Goal: Information Seeking & Learning: Check status

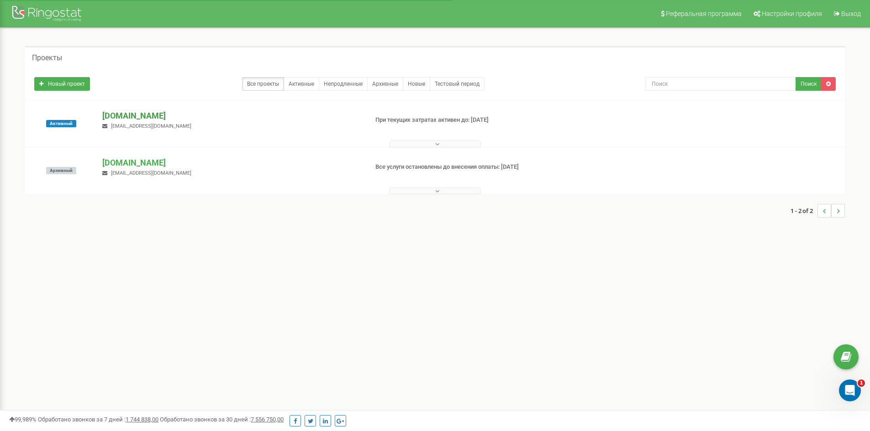
click at [111, 117] on p "[DOMAIN_NAME]" at bounding box center [231, 116] width 258 height 12
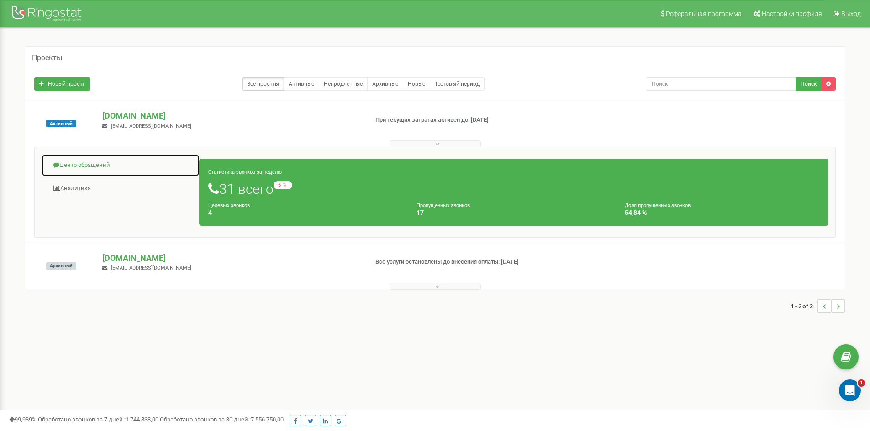
click at [95, 168] on link "Центр обращений" at bounding box center [121, 165] width 158 height 22
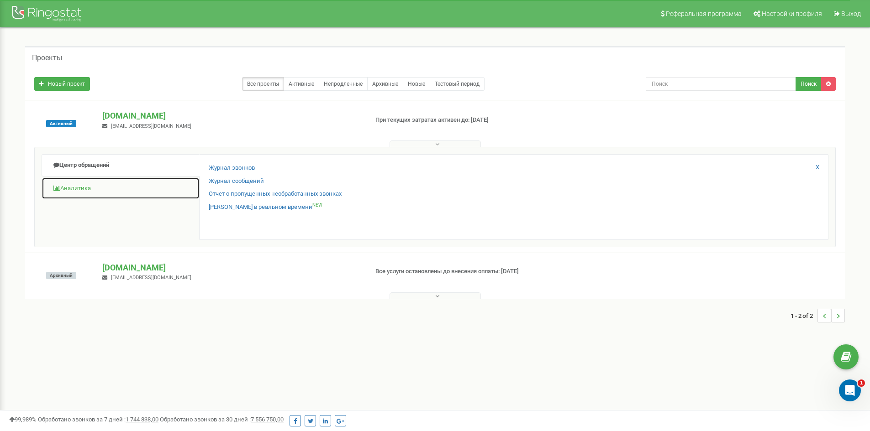
click at [85, 188] on link "Аналитика" at bounding box center [121, 189] width 158 height 22
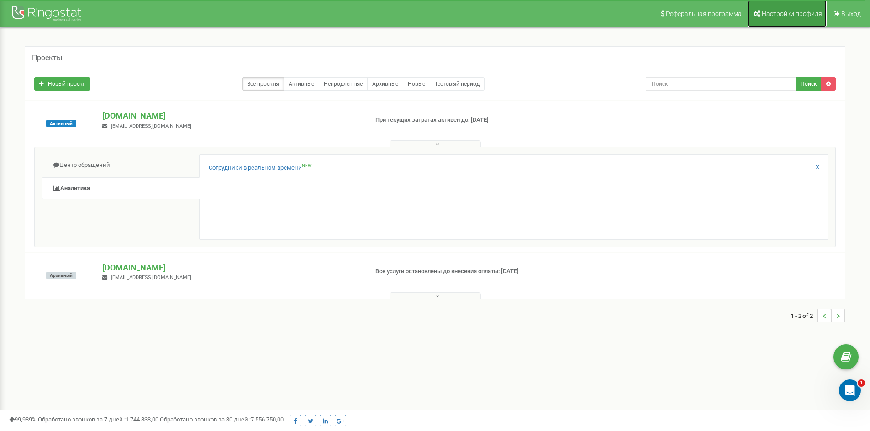
click at [795, 12] on span "Настройки профиля" at bounding box center [791, 13] width 60 height 7
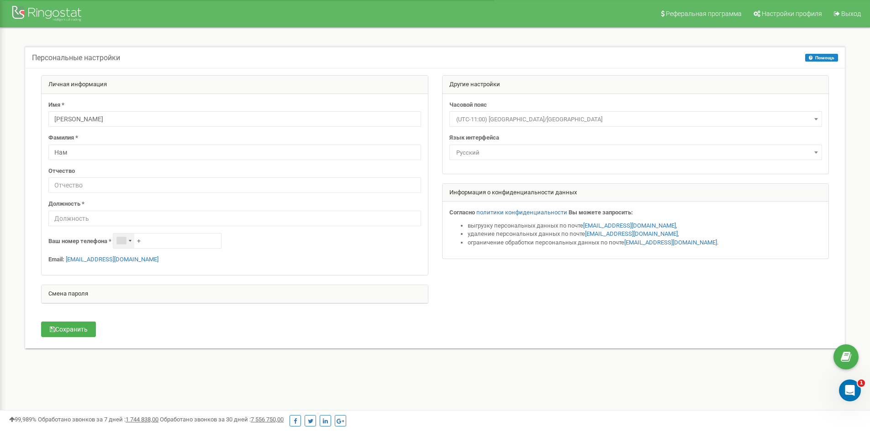
click at [126, 243] on div "Telephone country code" at bounding box center [121, 240] width 9 height 7
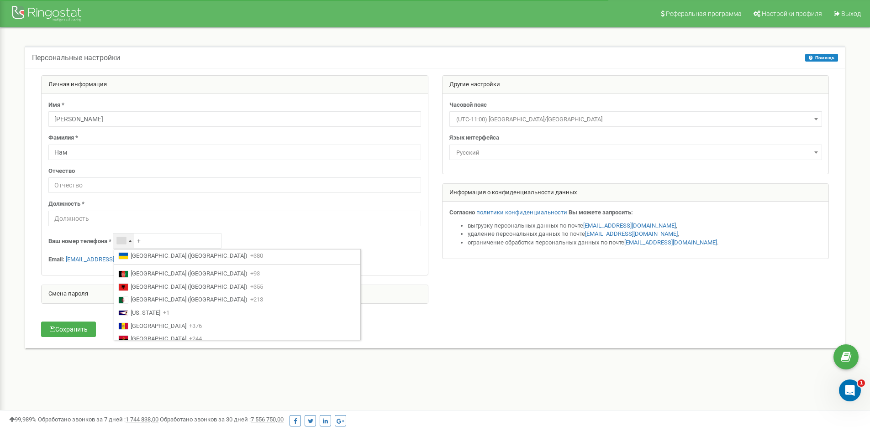
click at [126, 243] on div "Telephone country code" at bounding box center [121, 240] width 9 height 7
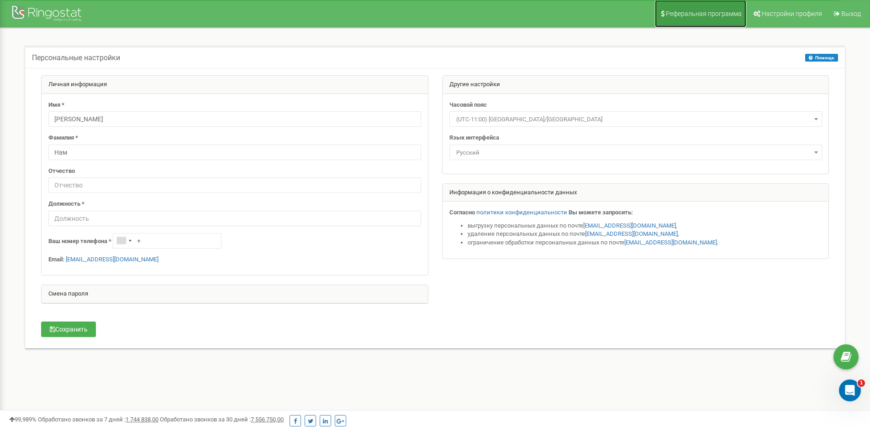
click at [727, 12] on span "Реферальная программа" at bounding box center [704, 13] width 76 height 7
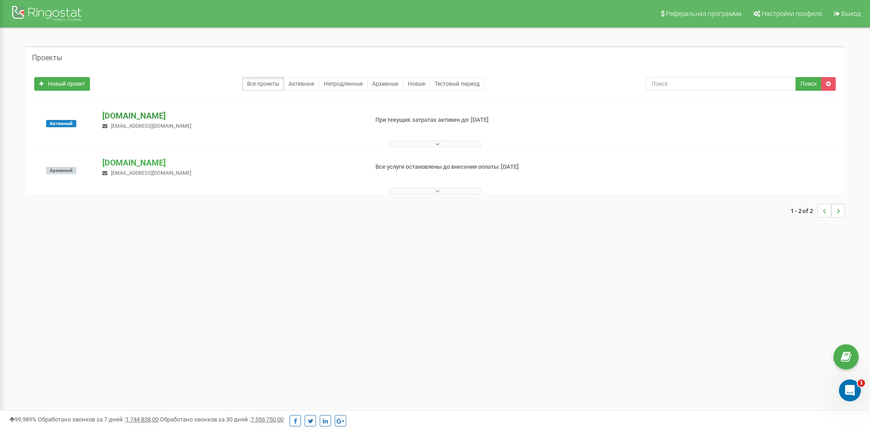
click at [114, 117] on p "[DOMAIN_NAME]" at bounding box center [231, 116] width 258 height 12
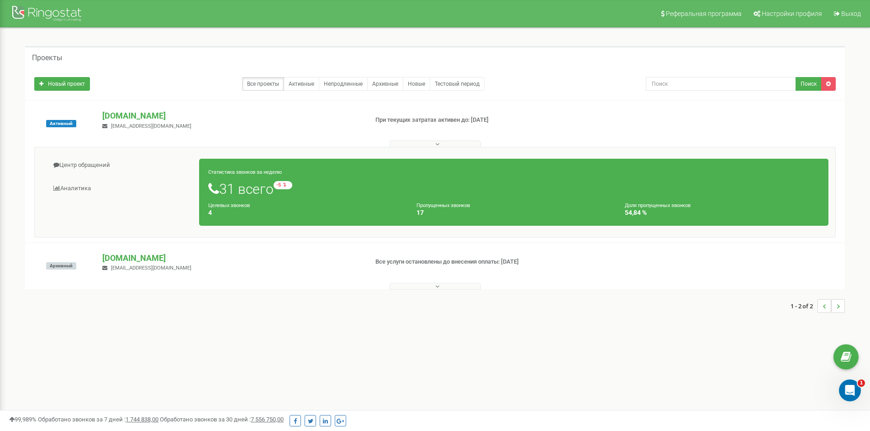
click at [440, 145] on button at bounding box center [434, 144] width 91 height 7
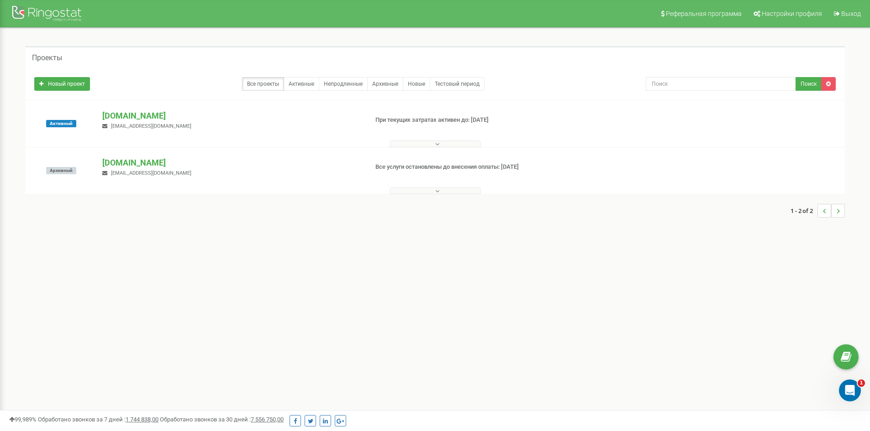
click at [440, 145] on button at bounding box center [434, 144] width 91 height 7
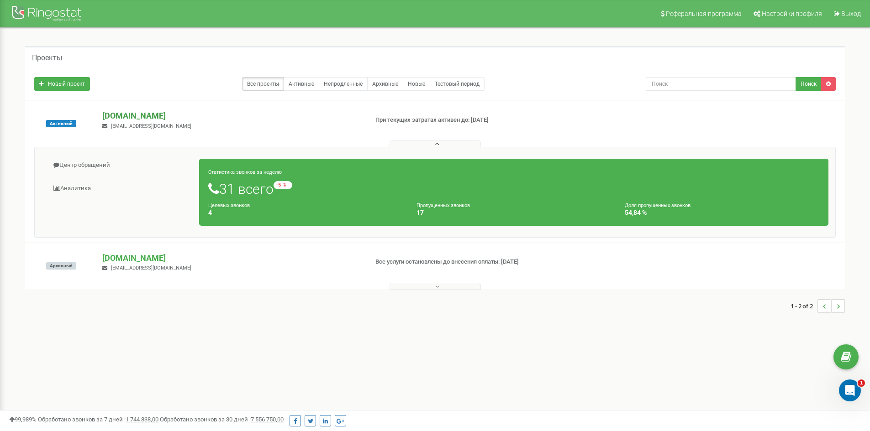
click at [122, 117] on p "[DOMAIN_NAME]" at bounding box center [231, 116] width 258 height 12
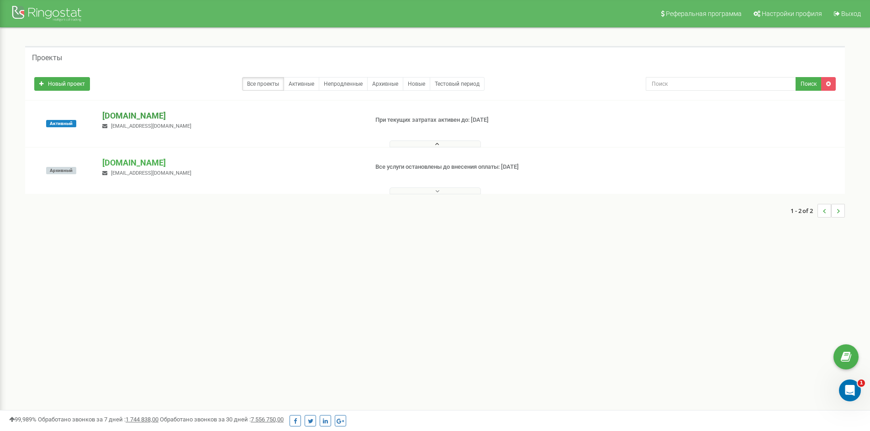
click at [122, 117] on p "[DOMAIN_NAME]" at bounding box center [231, 116] width 258 height 12
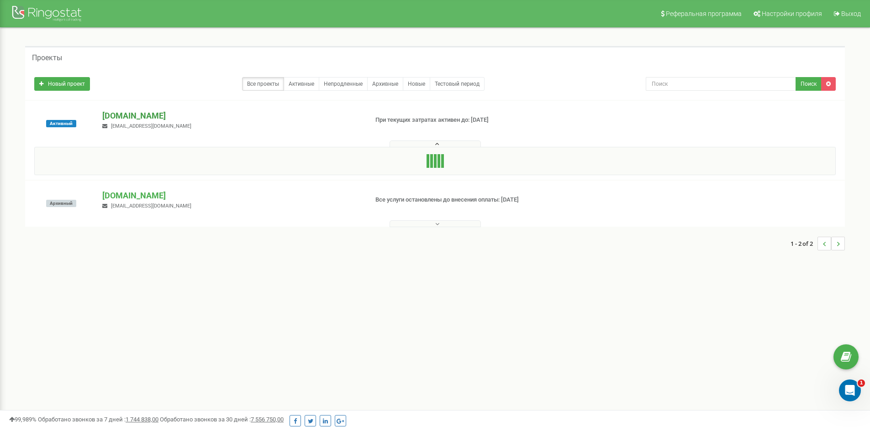
click at [118, 115] on p "[DOMAIN_NAME]" at bounding box center [231, 116] width 258 height 12
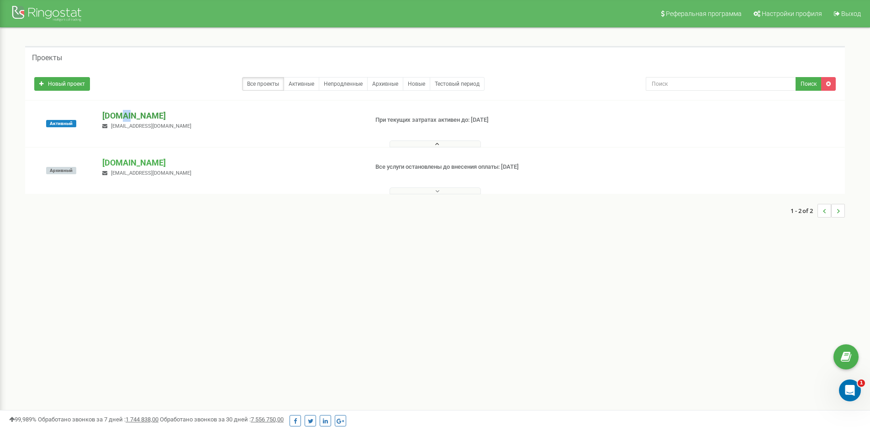
click at [118, 115] on p "[DOMAIN_NAME]" at bounding box center [231, 116] width 258 height 12
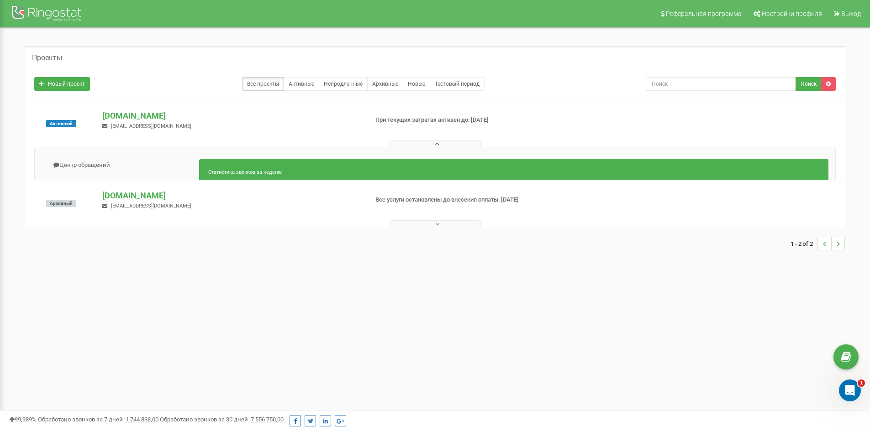
click at [55, 115] on div "Активный" at bounding box center [61, 123] width 68 height 27
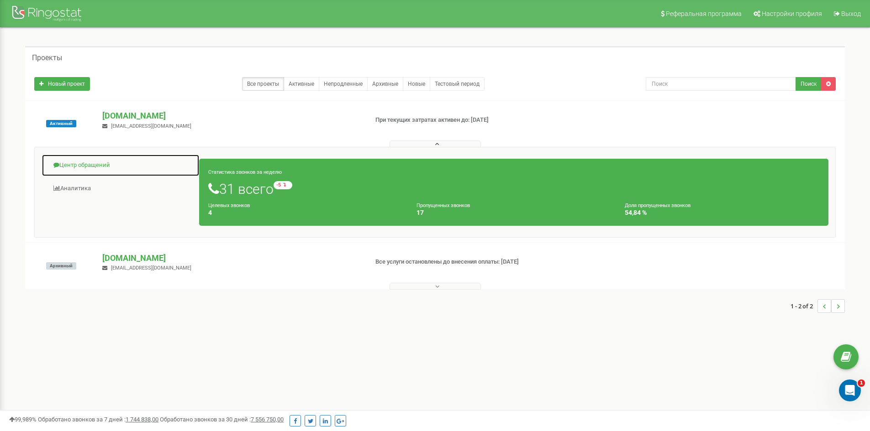
click at [99, 173] on link "Центр обращений" at bounding box center [121, 165] width 158 height 22
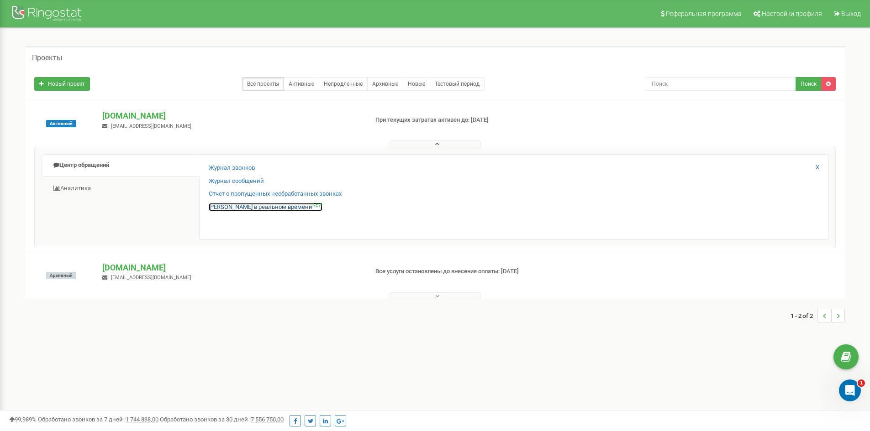
click at [256, 208] on link "Звонки в реальном времени NEW" at bounding box center [266, 207] width 114 height 9
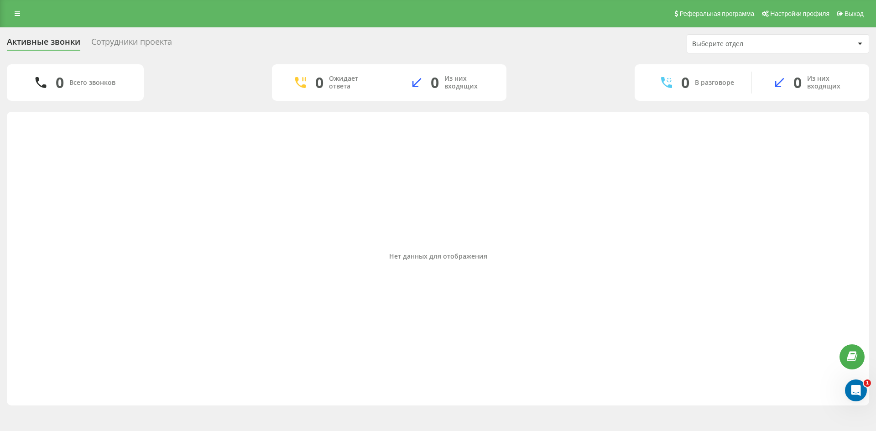
click at [147, 25] on div "Реферальная программа Настройки профиля Выход" at bounding box center [438, 13] width 876 height 27
click at [150, 39] on div "Сотрудники проекта" at bounding box center [131, 44] width 81 height 14
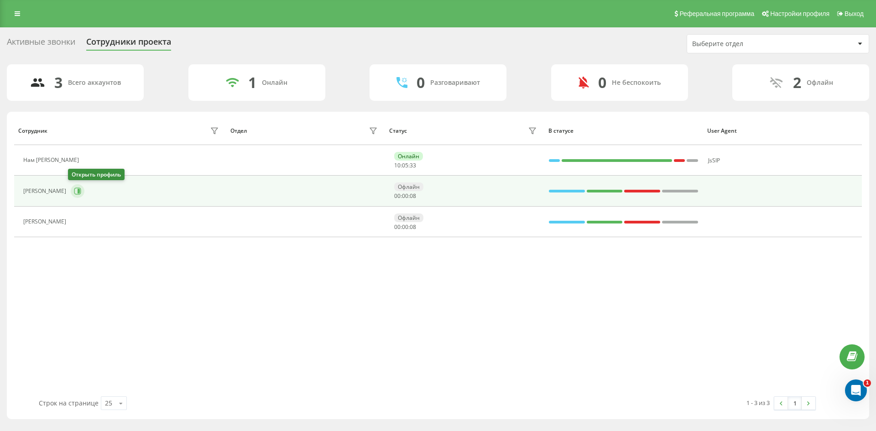
click at [74, 192] on icon at bounding box center [77, 191] width 7 height 7
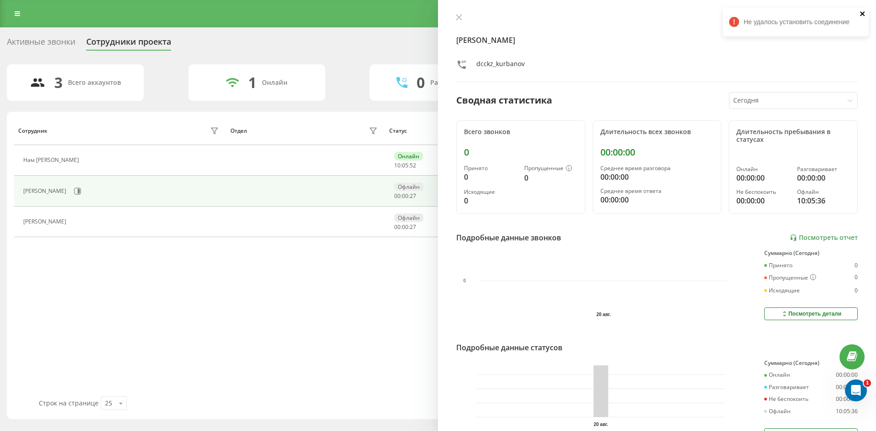
click at [864, 13] on icon "close" at bounding box center [863, 13] width 5 height 5
click at [457, 18] on icon at bounding box center [459, 17] width 6 height 6
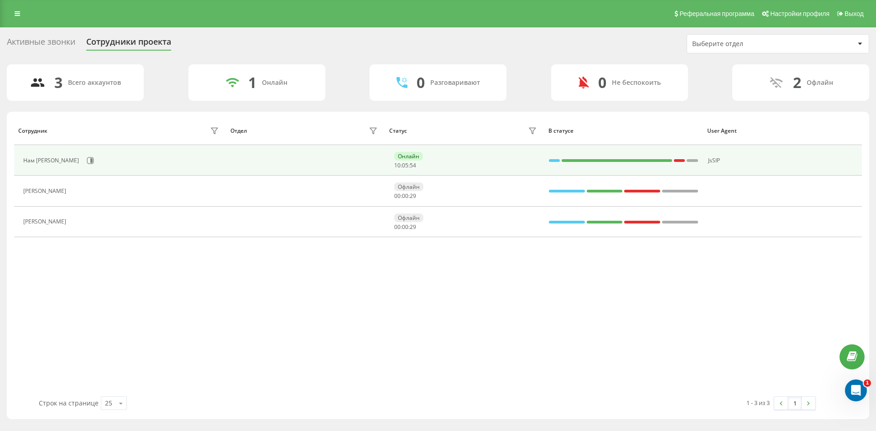
click at [63, 164] on div "Нам [PERSON_NAME]" at bounding box center [52, 160] width 58 height 6
click at [94, 160] on icon at bounding box center [90, 160] width 7 height 7
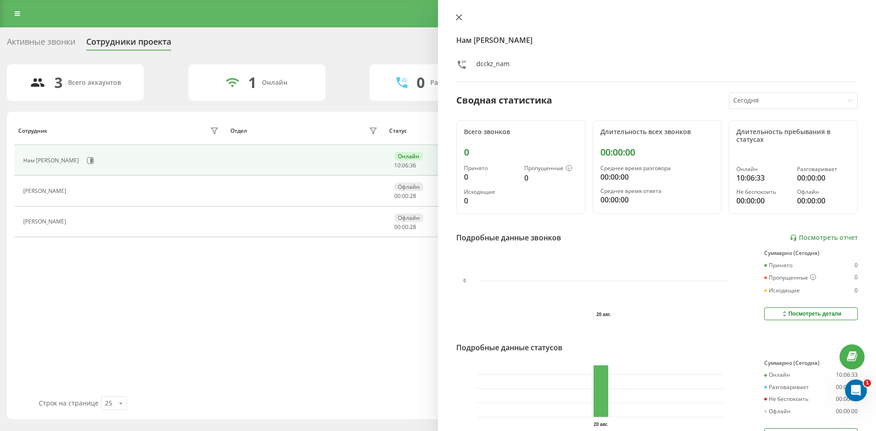
click at [458, 19] on icon at bounding box center [459, 17] width 6 height 6
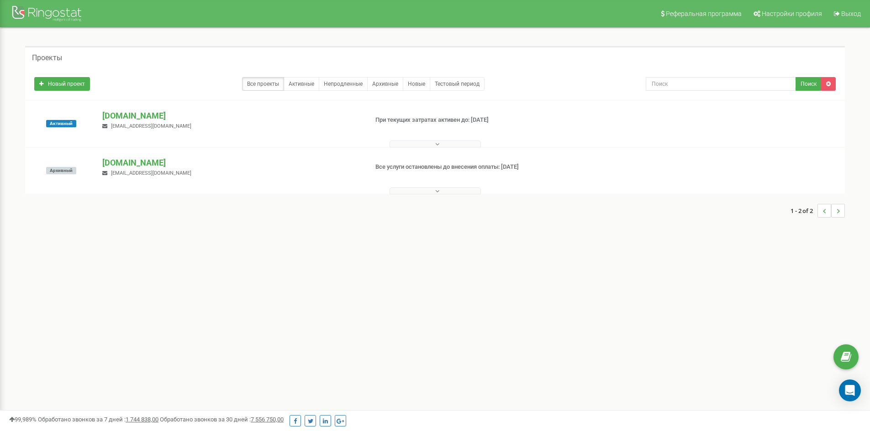
click at [355, 292] on div "Реферальная программа Настройки профиля Выход Проекты Новый проект Все проекты …" at bounding box center [435, 274] width 870 height 548
click at [112, 115] on p "[DOMAIN_NAME]" at bounding box center [231, 116] width 258 height 12
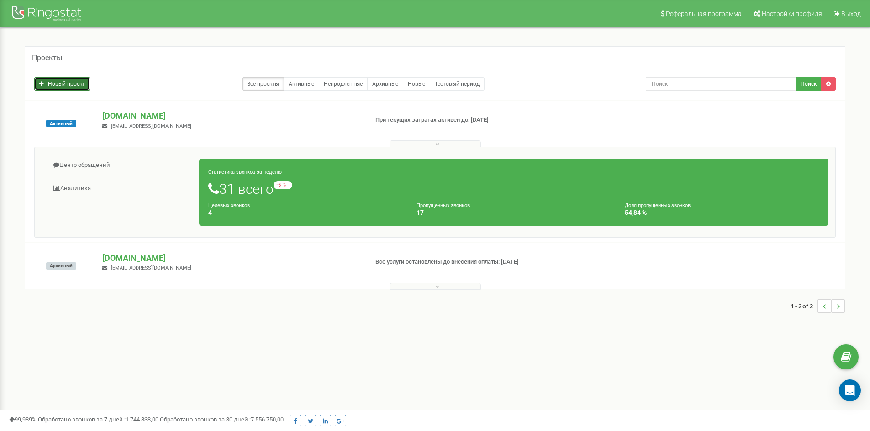
click at [84, 87] on link "Новый проект" at bounding box center [62, 84] width 56 height 14
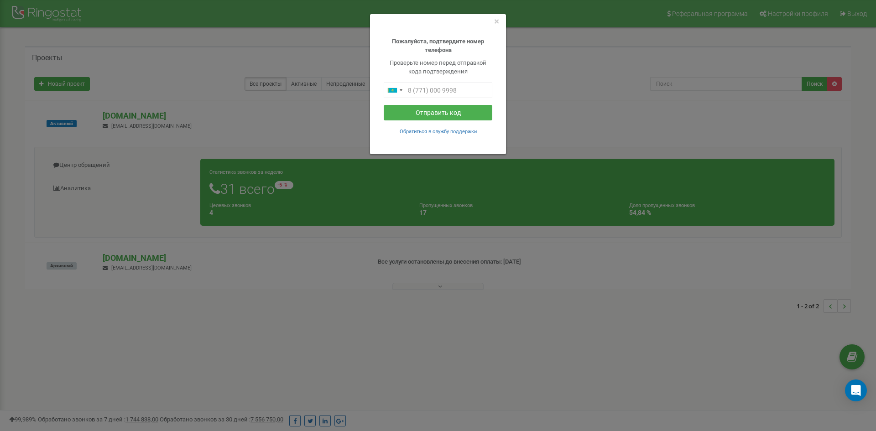
click at [504, 22] on div "×" at bounding box center [438, 21] width 136 height 14
click at [502, 23] on div "×" at bounding box center [438, 21] width 136 height 14
click at [500, 23] on div "×" at bounding box center [438, 21] width 136 height 14
click at [499, 24] on span "×" at bounding box center [496, 21] width 5 height 11
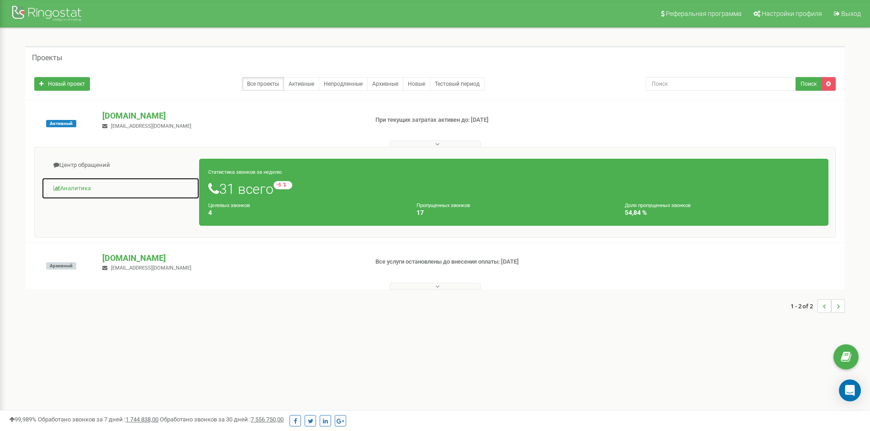
click at [88, 187] on link "Аналитика" at bounding box center [121, 189] width 158 height 22
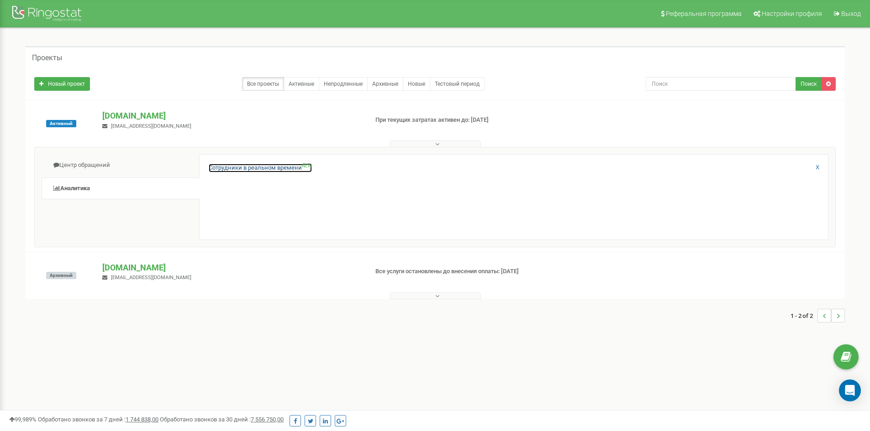
click at [282, 166] on link "Сотрудники в реальном времени NEW" at bounding box center [260, 168] width 103 height 9
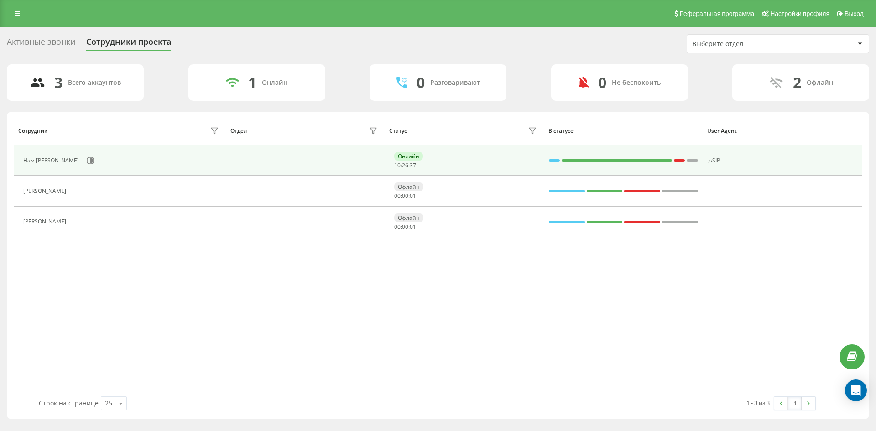
click at [76, 157] on div "Нам [PERSON_NAME]" at bounding box center [52, 160] width 58 height 6
drag, startPoint x: 70, startPoint y: 159, endPoint x: 57, endPoint y: 163, distance: 14.0
click at [57, 163] on div "Нам [PERSON_NAME]" at bounding box center [52, 160] width 58 height 6
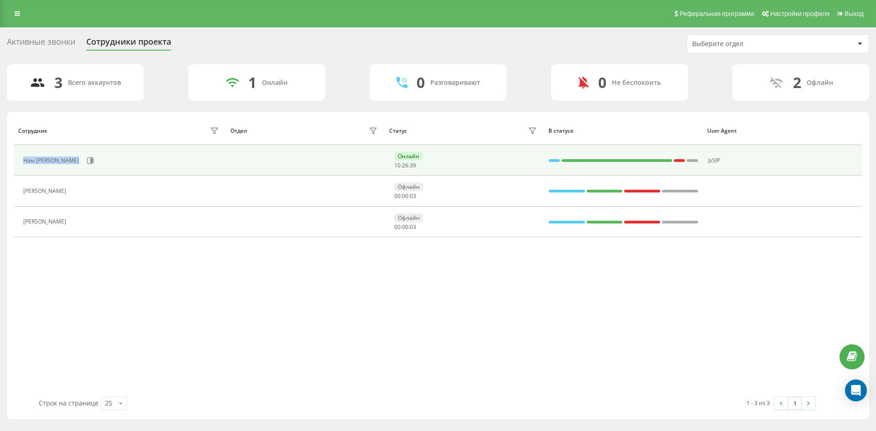
click at [57, 163] on div "Нам [PERSON_NAME]" at bounding box center [52, 160] width 58 height 6
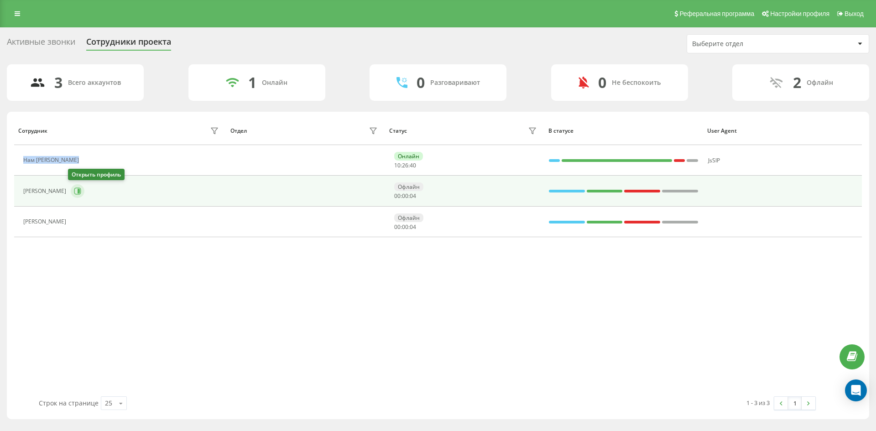
click at [71, 187] on button at bounding box center [78, 191] width 14 height 14
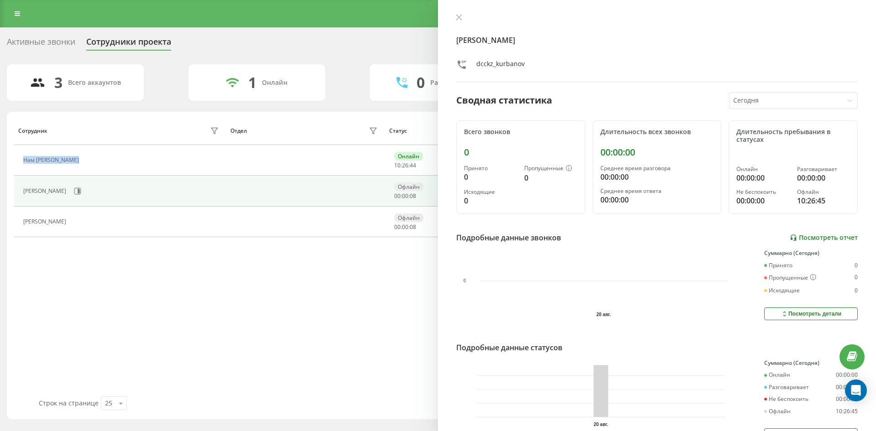
click at [799, 235] on link "Посмотреть отчет" at bounding box center [824, 238] width 68 height 8
click at [519, 71] on div "dcckz_kurbanov" at bounding box center [501, 65] width 48 height 13
click div "dcckz_kurbanov"
click icon
